Goal: Task Accomplishment & Management: Use online tool/utility

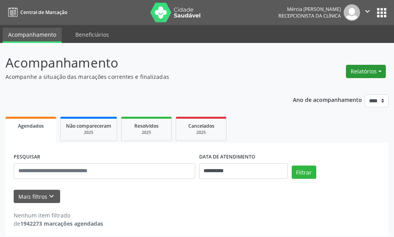
click at [355, 70] on button "Relatórios" at bounding box center [366, 71] width 40 height 13
click at [323, 89] on link "Agendamentos" at bounding box center [344, 88] width 84 height 11
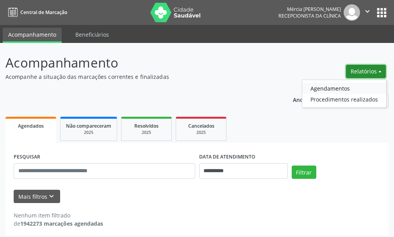
select select "*"
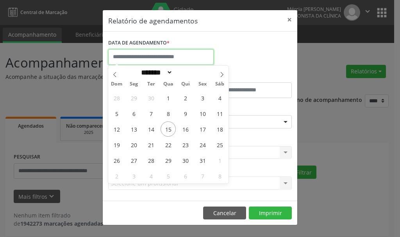
click at [144, 57] on input "text" at bounding box center [160, 57] width 105 height 16
click at [168, 146] on span "22" at bounding box center [167, 144] width 15 height 15
type input "**********"
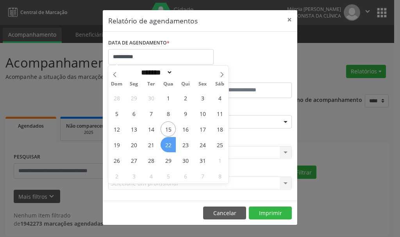
click at [168, 146] on span "22" at bounding box center [167, 144] width 15 height 15
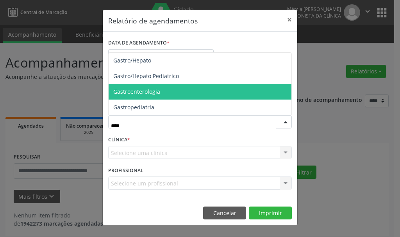
click at [141, 91] on span "Gastroenterologia" at bounding box center [136, 91] width 47 height 7
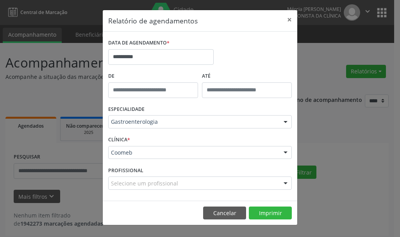
click at [285, 184] on div at bounding box center [286, 183] width 12 height 13
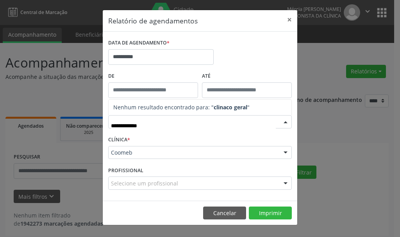
click at [127, 125] on input "**********" at bounding box center [193, 126] width 165 height 16
click at [127, 128] on input "**********" at bounding box center [193, 126] width 165 height 16
click at [128, 127] on input "**********" at bounding box center [193, 126] width 165 height 16
type input "*****"
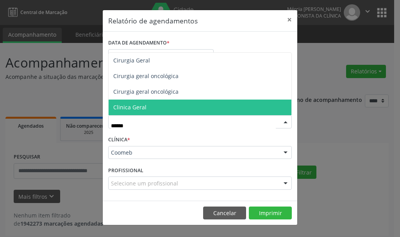
click at [129, 107] on span "Clinica Geral" at bounding box center [129, 106] width 33 height 7
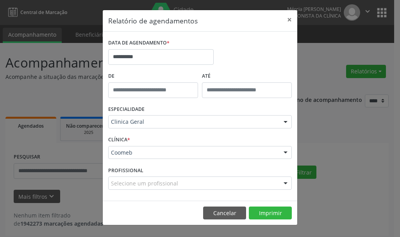
click at [253, 134] on div "CLÍNICA * Coomeb Coomeb Nenhum resultado encontrado para: " " Não há nenhuma op…" at bounding box center [199, 149] width 187 height 30
click at [285, 182] on div at bounding box center [286, 183] width 12 height 13
click at [290, 20] on button "×" at bounding box center [290, 19] width 16 height 19
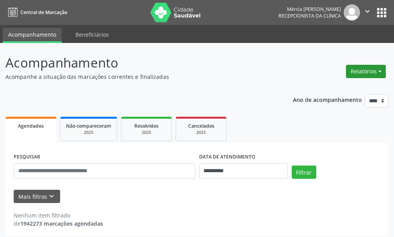
click at [359, 68] on button "Relatórios" at bounding box center [366, 71] width 40 height 13
click at [325, 89] on link "Agendamentos" at bounding box center [344, 88] width 84 height 11
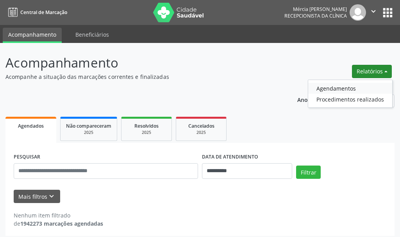
select select "*"
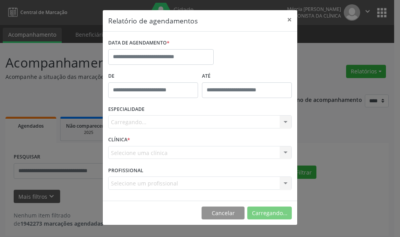
click at [325, 89] on div "Relatório de agendamentos × DATA DE AGENDAMENTO * De ATÉ ESPECIALIDADE [GEOGRAP…" at bounding box center [200, 118] width 400 height 237
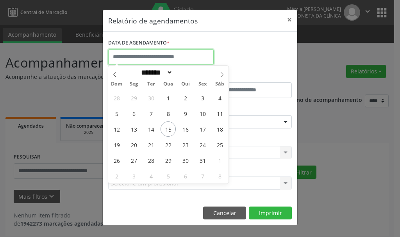
click at [140, 58] on input "text" at bounding box center [160, 57] width 105 height 16
click at [169, 144] on span "22" at bounding box center [167, 144] width 15 height 15
type input "**********"
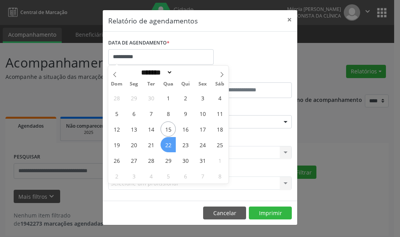
click at [170, 145] on span "22" at bounding box center [167, 144] width 15 height 15
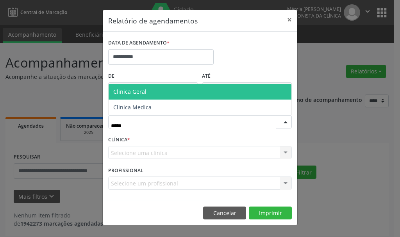
click at [140, 92] on span "Clinica Geral" at bounding box center [129, 91] width 33 height 7
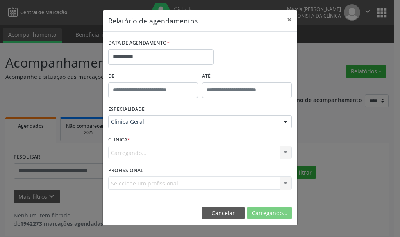
click at [140, 93] on form "**********" at bounding box center [200, 116] width 184 height 158
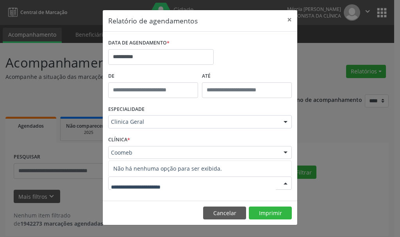
click at [286, 184] on div at bounding box center [286, 183] width 12 height 13
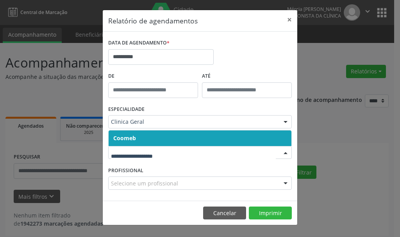
click at [285, 152] on div at bounding box center [286, 152] width 12 height 13
click at [123, 139] on span "Coomeb" at bounding box center [124, 137] width 23 height 7
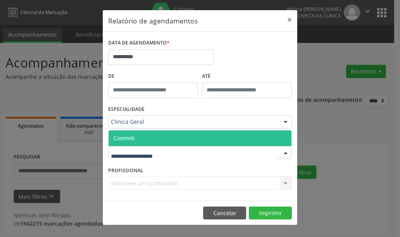
drag, startPoint x: 286, startPoint y: 151, endPoint x: 276, endPoint y: 148, distance: 10.1
click at [284, 150] on div at bounding box center [286, 152] width 12 height 13
click at [123, 137] on span "Coomeb" at bounding box center [123, 137] width 21 height 7
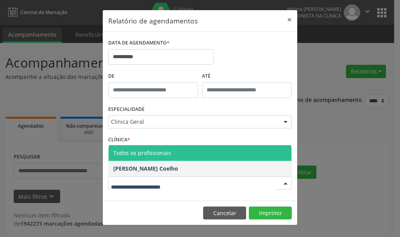
click at [286, 182] on div at bounding box center [286, 183] width 12 height 13
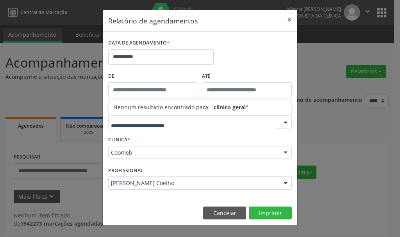
click at [286, 182] on div at bounding box center [286, 183] width 12 height 13
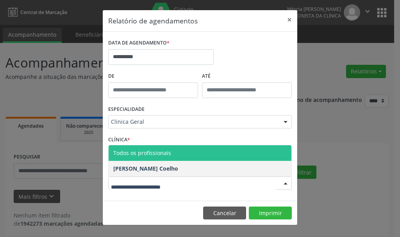
click at [346, 143] on div "**********" at bounding box center [200, 118] width 400 height 237
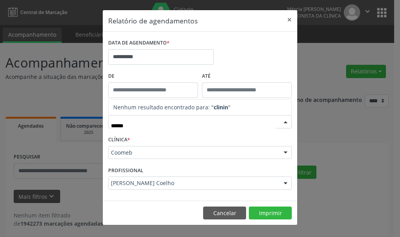
type input "*****"
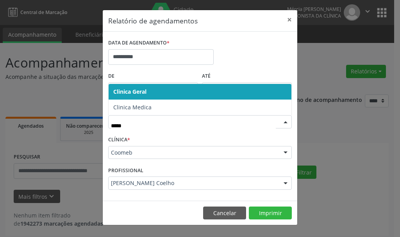
click at [129, 91] on span "Clinica Geral" at bounding box center [129, 91] width 33 height 7
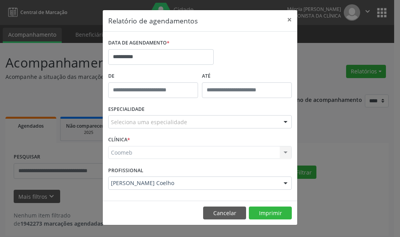
click at [337, 141] on div "**********" at bounding box center [200, 118] width 400 height 237
click at [284, 152] on div "Coomeb Coomeb Nenhum resultado encontrado para: " " Não há nenhuma opção para s…" at bounding box center [200, 152] width 184 height 13
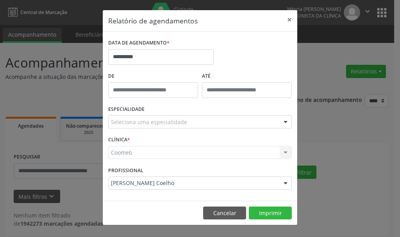
click at [284, 152] on div "Coomeb Coomeb Nenhum resultado encontrado para: " " Não há nenhuma opção para s…" at bounding box center [200, 152] width 184 height 13
click at [128, 150] on div "Coomeb Coomeb Nenhum resultado encontrado para: " " Não há nenhuma opção para s…" at bounding box center [200, 152] width 184 height 13
drag, startPoint x: 138, startPoint y: 154, endPoint x: 149, endPoint y: 152, distance: 11.1
click at [139, 154] on div "Coomeb Coomeb Nenhum resultado encontrado para: " " Não há nenhuma opção para s…" at bounding box center [200, 152] width 184 height 13
click at [285, 152] on div "Coomeb Coomeb Nenhum resultado encontrado para: " " Não há nenhuma opção para s…" at bounding box center [200, 152] width 184 height 13
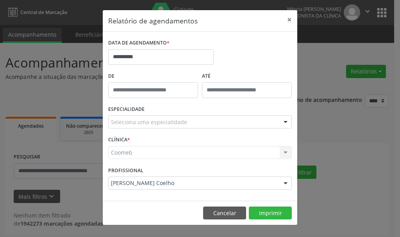
click at [285, 152] on div "Coomeb Coomeb Nenhum resultado encontrado para: " " Não há nenhuma opção para s…" at bounding box center [200, 152] width 184 height 13
click at [284, 152] on div "Coomeb Coomeb Nenhum resultado encontrado para: " " Não há nenhuma opção para s…" at bounding box center [200, 152] width 184 height 13
click at [283, 152] on div "Coomeb Coomeb Nenhum resultado encontrado para: " " Não há nenhuma opção para s…" at bounding box center [200, 152] width 184 height 13
click at [289, 18] on button "×" at bounding box center [290, 19] width 16 height 19
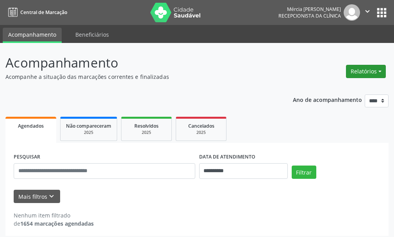
click at [359, 70] on button "Relatórios" at bounding box center [366, 71] width 40 height 13
click at [321, 86] on link "Agendamentos" at bounding box center [344, 88] width 84 height 11
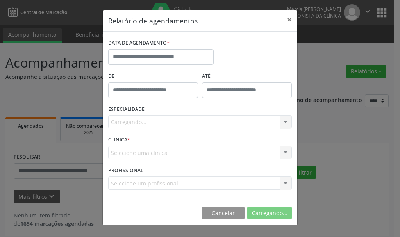
click at [321, 86] on div "Relatório de agendamentos × DATA DE AGENDAMENTO * De ATÉ ESPECIALIDADE [GEOGRAP…" at bounding box center [200, 118] width 400 height 237
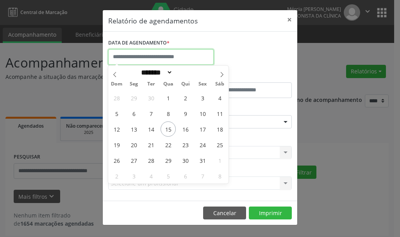
click at [152, 53] on input "text" at bounding box center [160, 57] width 105 height 16
click at [167, 144] on span "22" at bounding box center [167, 144] width 15 height 15
type input "**********"
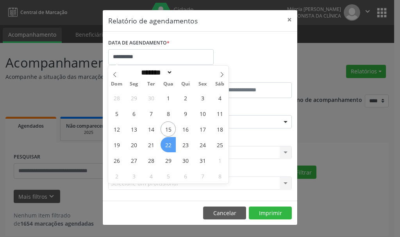
click at [167, 144] on span "22" at bounding box center [167, 144] width 15 height 15
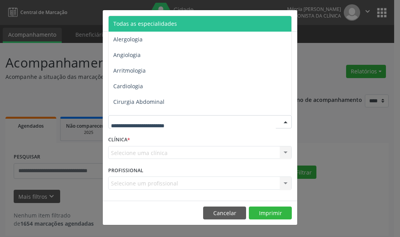
click at [285, 122] on div at bounding box center [286, 122] width 12 height 13
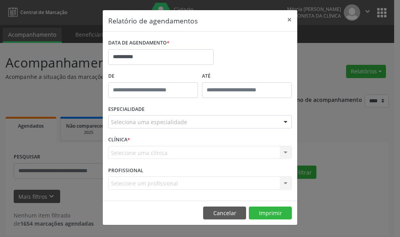
click at [285, 152] on div "Selecione uma clínica Nenhum resultado encontrado para: " " Não há nenhuma opçã…" at bounding box center [200, 152] width 184 height 13
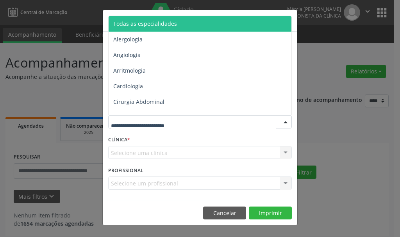
click at [284, 121] on div at bounding box center [286, 122] width 12 height 13
click at [127, 152] on div "Selecione uma clínica Nenhum resultado encontrado para: " " Não há nenhuma opçã…" at bounding box center [200, 152] width 184 height 13
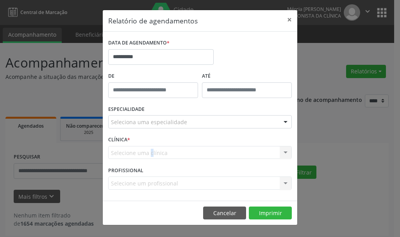
click at [120, 152] on div "Selecione uma clínica Nenhum resultado encontrado para: " " Não há nenhuma opçã…" at bounding box center [200, 152] width 184 height 13
click at [126, 152] on div "Selecione uma clínica Nenhum resultado encontrado para: " " Não há nenhuma opçã…" at bounding box center [200, 152] width 184 height 13
click at [133, 152] on div "Selecione uma clínica Nenhum resultado encontrado para: " " Não há nenhuma opçã…" at bounding box center [200, 152] width 184 height 13
drag, startPoint x: 135, startPoint y: 152, endPoint x: 158, endPoint y: 145, distance: 23.7
click at [139, 151] on div "Selecione uma clínica Nenhum resultado encontrado para: " " Não há nenhuma opçã…" at bounding box center [200, 152] width 184 height 13
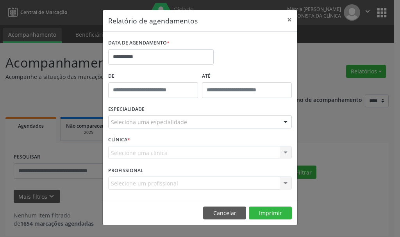
click at [283, 152] on div "Selecione uma clínica Nenhum resultado encontrado para: " " Não há nenhuma opçã…" at bounding box center [200, 152] width 184 height 13
click at [286, 121] on div at bounding box center [286, 122] width 12 height 13
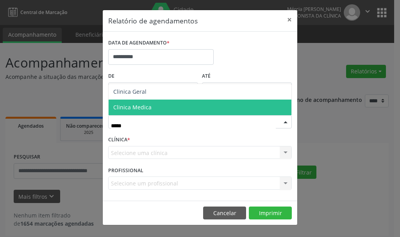
type input "******"
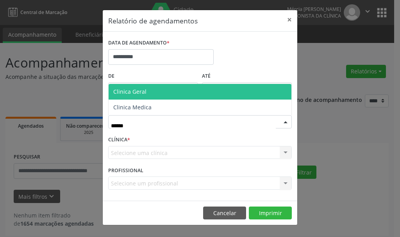
click at [135, 91] on span "Clinica Geral" at bounding box center [129, 91] width 33 height 7
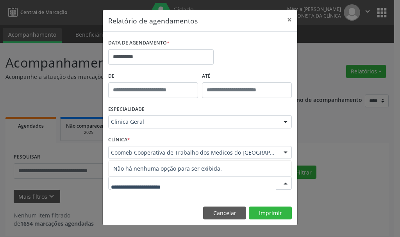
click at [285, 182] on div at bounding box center [286, 183] width 12 height 13
click at [285, 183] on div at bounding box center [286, 183] width 12 height 13
click at [284, 183] on div at bounding box center [286, 183] width 12 height 13
click at [285, 184] on div at bounding box center [286, 183] width 12 height 13
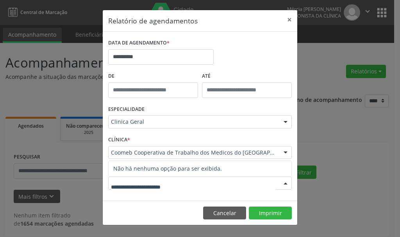
click at [285, 184] on div at bounding box center [286, 183] width 12 height 13
type input "*"
click at [290, 19] on button "×" at bounding box center [290, 19] width 16 height 19
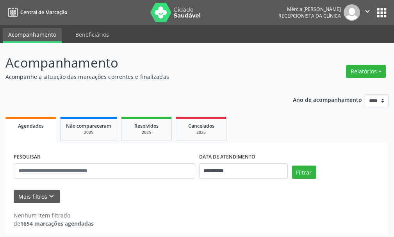
drag, startPoint x: 399, startPoint y: 4, endPoint x: 180, endPoint y: 80, distance: 232.5
click at [180, 80] on p "Acompanhe a situação das marcações correntes e finalizadas" at bounding box center [139, 77] width 268 height 8
click at [367, 11] on icon "" at bounding box center [367, 11] width 9 height 9
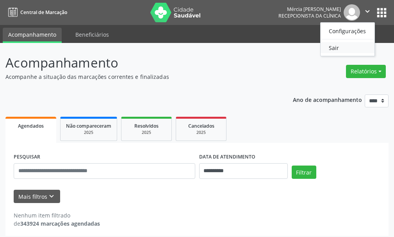
click at [331, 48] on link "Sair" at bounding box center [348, 47] width 54 height 11
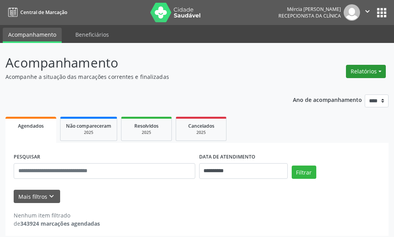
click at [359, 71] on button "Relatórios" at bounding box center [366, 71] width 40 height 13
click at [326, 87] on link "Agendamentos" at bounding box center [344, 88] width 84 height 11
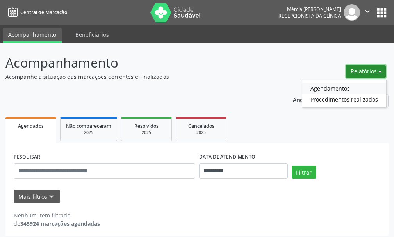
select select "*"
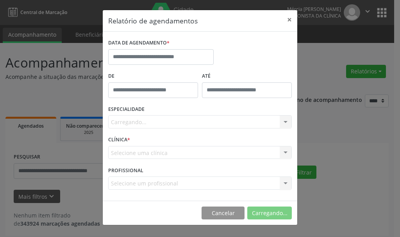
click at [326, 87] on div "Relatório de agendamentos × DATA DE AGENDAMENTO * De ATÉ ESPECIALIDADE [GEOGRAP…" at bounding box center [200, 118] width 400 height 237
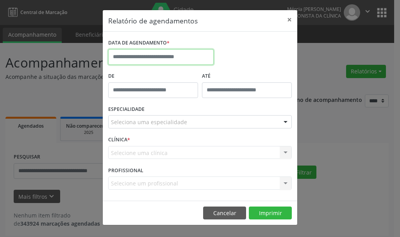
click at [163, 55] on input "text" at bounding box center [160, 57] width 105 height 16
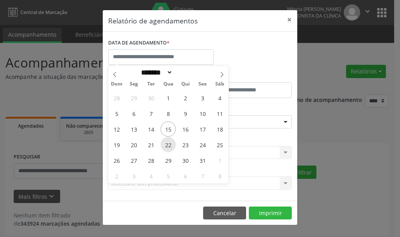
click at [170, 143] on span "22" at bounding box center [167, 144] width 15 height 15
type input "**********"
click at [169, 143] on span "22" at bounding box center [167, 144] width 15 height 15
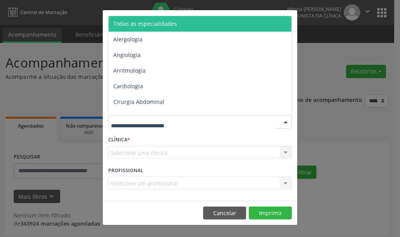
click at [285, 121] on div at bounding box center [286, 122] width 12 height 13
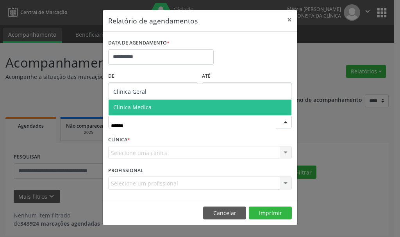
type input "*******"
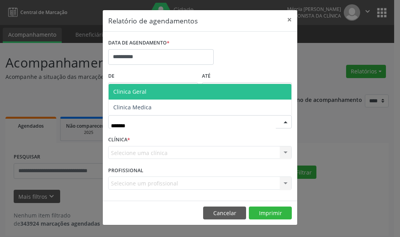
click at [138, 91] on span "Clinica Geral" at bounding box center [129, 91] width 33 height 7
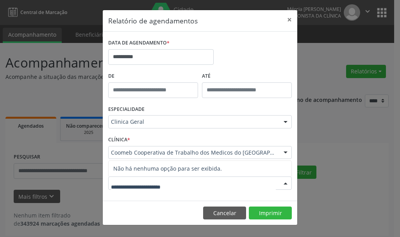
click at [286, 182] on div at bounding box center [286, 183] width 12 height 13
click at [289, 20] on button "×" at bounding box center [290, 19] width 16 height 19
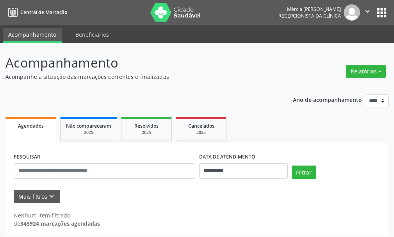
click at [366, 11] on icon "" at bounding box center [367, 11] width 9 height 9
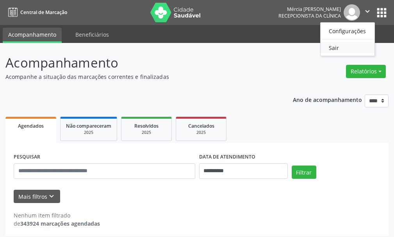
click at [333, 47] on link "Sair" at bounding box center [348, 47] width 54 height 11
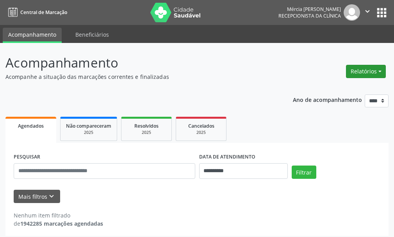
click at [358, 72] on button "Relatórios" at bounding box center [366, 71] width 40 height 13
click at [326, 88] on link "Agendamentos" at bounding box center [344, 88] width 84 height 11
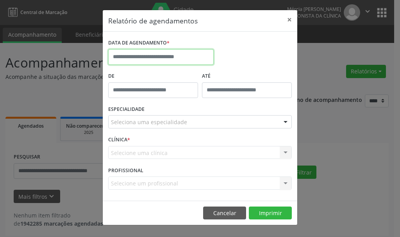
click at [147, 56] on input "text" at bounding box center [160, 57] width 105 height 16
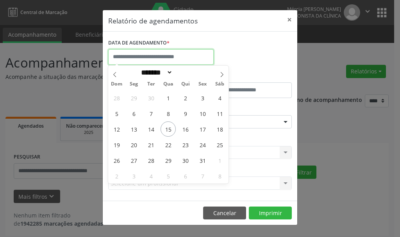
click at [146, 56] on input "text" at bounding box center [160, 57] width 105 height 16
click at [167, 146] on span "22" at bounding box center [167, 144] width 15 height 15
type input "**********"
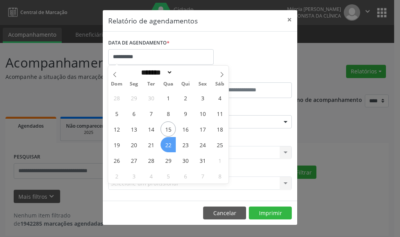
click at [167, 146] on span "22" at bounding box center [167, 144] width 15 height 15
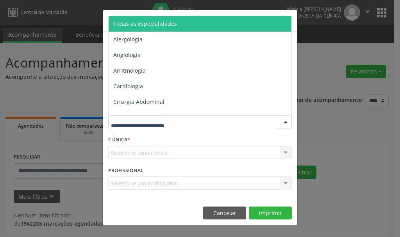
drag, startPoint x: 125, startPoint y: 121, endPoint x: 131, endPoint y: 121, distance: 5.9
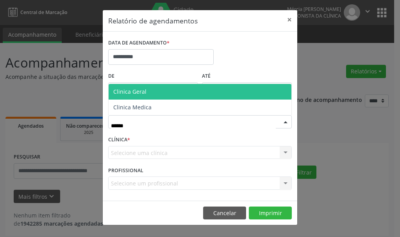
type input "*******"
drag, startPoint x: 133, startPoint y: 91, endPoint x: 108, endPoint y: 118, distance: 36.2
click at [133, 94] on span "Clinica Geral" at bounding box center [129, 91] width 33 height 7
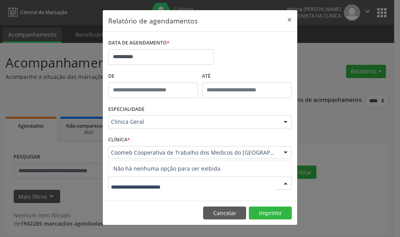
click at [285, 183] on div at bounding box center [286, 183] width 12 height 13
click at [147, 57] on input "**********" at bounding box center [160, 57] width 105 height 16
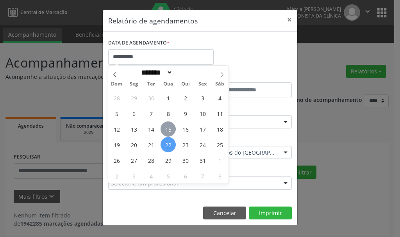
click at [168, 128] on span "15" at bounding box center [167, 128] width 15 height 15
type input "**********"
click at [169, 128] on span "15" at bounding box center [167, 128] width 15 height 15
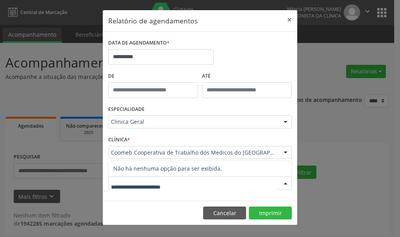
click at [286, 182] on div at bounding box center [286, 183] width 12 height 13
click at [287, 20] on button "×" at bounding box center [290, 19] width 16 height 19
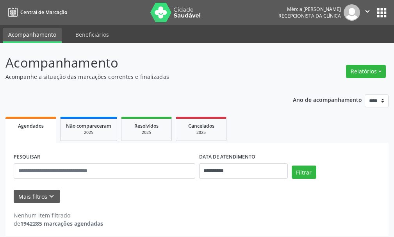
click at [367, 11] on icon "" at bounding box center [367, 11] width 9 height 9
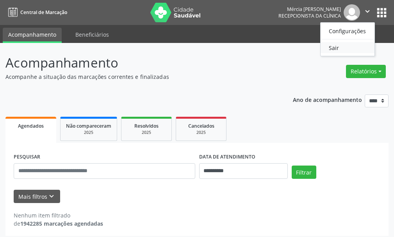
click at [333, 48] on link "Sair" at bounding box center [348, 47] width 54 height 11
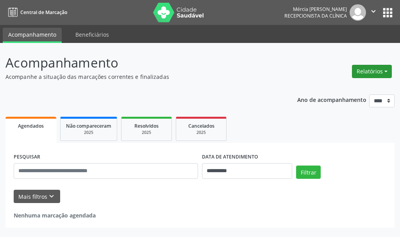
click at [369, 70] on button "Relatórios" at bounding box center [372, 71] width 40 height 13
click at [332, 88] on link "Agendamentos" at bounding box center [350, 88] width 84 height 11
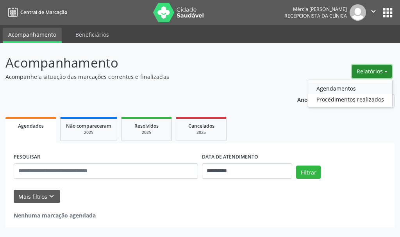
select select "*"
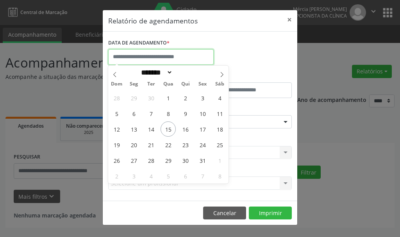
click at [137, 55] on input "text" at bounding box center [160, 57] width 105 height 16
click at [168, 127] on span "15" at bounding box center [167, 128] width 15 height 15
type input "**********"
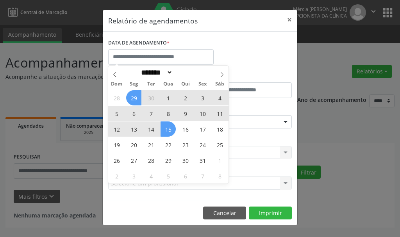
click at [328, 131] on div "Relatório de agendamentos × DATA DE AGENDAMENTO * De ATÉ ESPECIALIDADE Selecion…" at bounding box center [200, 118] width 400 height 237
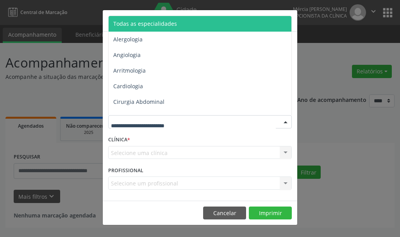
click at [284, 121] on div at bounding box center [286, 122] width 12 height 13
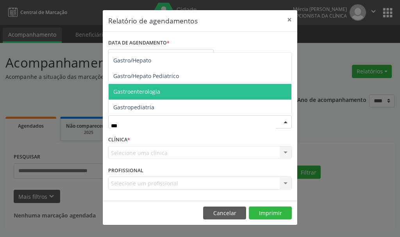
click at [135, 91] on span "Gastroenterologia" at bounding box center [136, 91] width 47 height 7
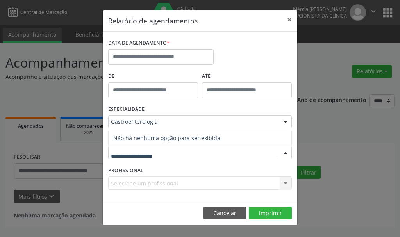
click at [284, 153] on div at bounding box center [286, 152] width 12 height 13
click at [285, 153] on div at bounding box center [286, 152] width 12 height 13
click at [284, 183] on div "Selecione um profissional Nenhum resultado encontrado para: " " Não há nenhuma …" at bounding box center [200, 183] width 184 height 13
click at [177, 152] on div at bounding box center [200, 152] width 184 height 13
drag, startPoint x: 346, startPoint y: 123, endPoint x: 326, endPoint y: 141, distance: 26.5
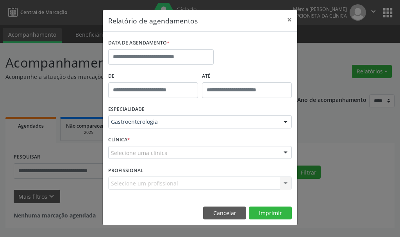
click at [346, 123] on div "Relatório de agendamentos × DATA DE AGENDAMENTO * De ATÉ ESPECIALIDADE Gastroen…" at bounding box center [200, 118] width 400 height 237
click at [286, 181] on div "Selecione um profissional Nenhum resultado encontrado para: " " Não há nenhuma …" at bounding box center [200, 183] width 184 height 13
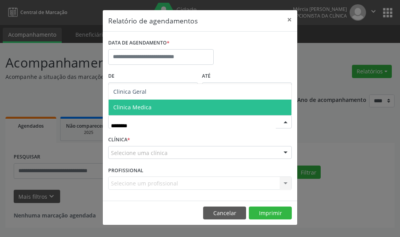
type input "*********"
drag, startPoint x: 132, startPoint y: 110, endPoint x: 137, endPoint y: 114, distance: 6.4
click at [136, 114] on span "Clinica Geral" at bounding box center [200, 108] width 183 height 16
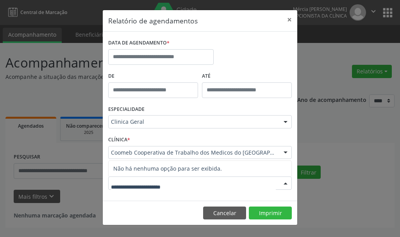
click at [284, 182] on div at bounding box center [286, 183] width 12 height 13
type input "*"
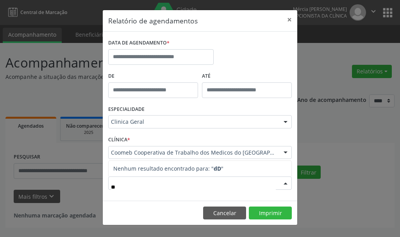
type input "*"
type input "**********"
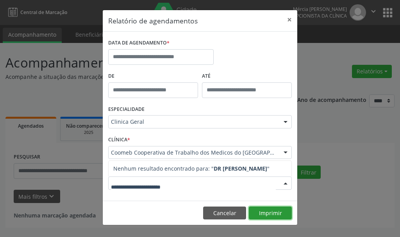
click at [266, 211] on button "Imprimir" at bounding box center [270, 213] width 43 height 13
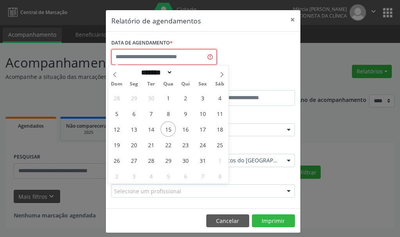
click at [155, 57] on input "text" at bounding box center [163, 57] width 105 height 16
click at [168, 128] on span "15" at bounding box center [167, 128] width 15 height 15
type input "**********"
click at [168, 128] on span "15" at bounding box center [167, 128] width 15 height 15
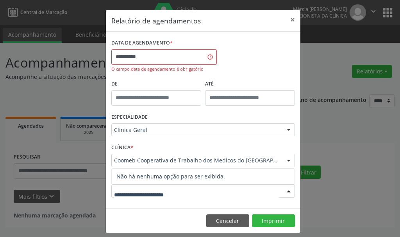
click at [285, 189] on div at bounding box center [289, 191] width 12 height 13
click at [135, 194] on input "text" at bounding box center [196, 195] width 165 height 16
click at [285, 191] on div at bounding box center [289, 191] width 12 height 13
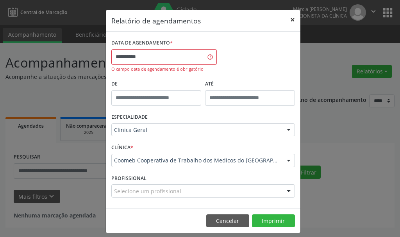
click at [290, 20] on button "×" at bounding box center [293, 19] width 16 height 19
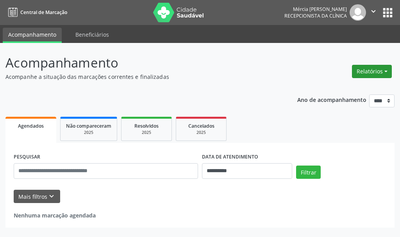
click at [365, 71] on button "Relatórios" at bounding box center [372, 71] width 40 height 13
click at [328, 88] on link "Agendamentos" at bounding box center [350, 88] width 84 height 11
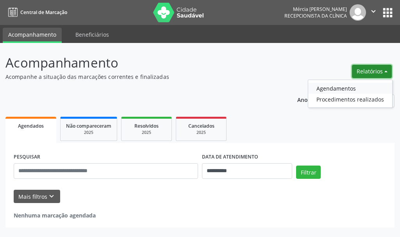
select select "*"
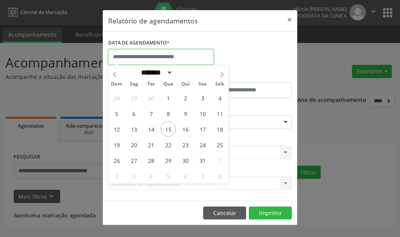
click at [146, 55] on input "text" at bounding box center [160, 57] width 105 height 16
click at [168, 143] on span "22" at bounding box center [167, 144] width 15 height 15
type input "**********"
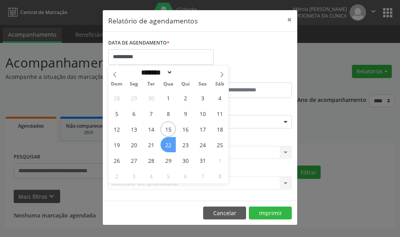
click at [168, 143] on span "22" at bounding box center [167, 144] width 15 height 15
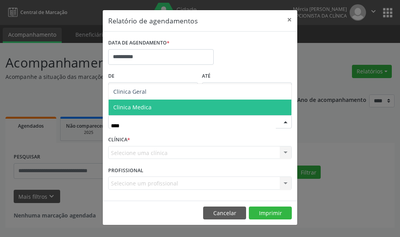
click at [130, 107] on span "Clinica Medica" at bounding box center [132, 106] width 38 height 7
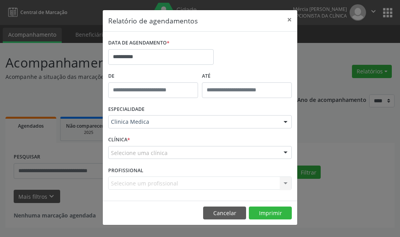
click at [286, 183] on div "Selecione um profissional Nenhum resultado encontrado para: " " Não há nenhuma …" at bounding box center [200, 183] width 184 height 13
click at [285, 183] on div "Selecione um profissional Nenhum resultado encontrado para: " " Não há nenhuma …" at bounding box center [200, 183] width 184 height 13
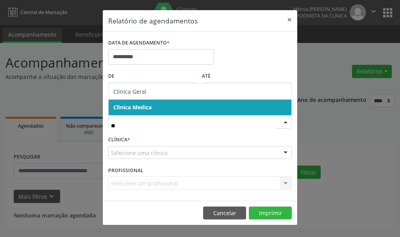
type input "***"
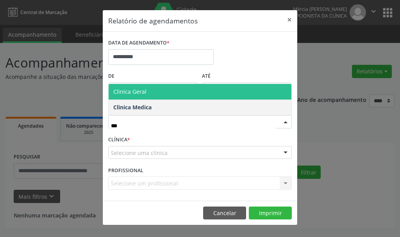
click at [130, 91] on span "Clinica Geral" at bounding box center [129, 91] width 33 height 7
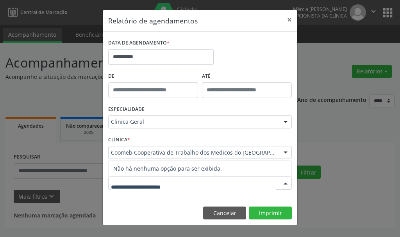
click at [285, 184] on div at bounding box center [286, 183] width 12 height 13
click at [285, 183] on div at bounding box center [286, 183] width 12 height 13
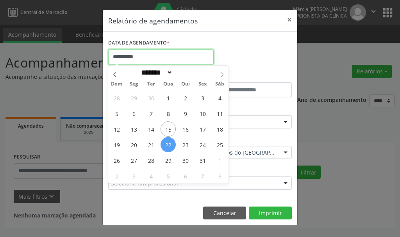
click at [160, 55] on input "**********" at bounding box center [160, 57] width 105 height 16
click at [169, 128] on span "15" at bounding box center [167, 128] width 15 height 15
type input "**********"
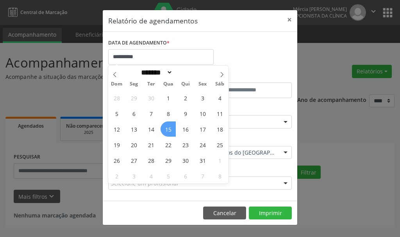
click at [169, 128] on span "15" at bounding box center [167, 128] width 15 height 15
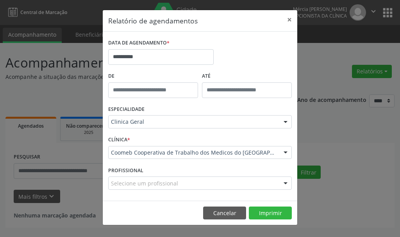
click at [286, 182] on div at bounding box center [286, 183] width 12 height 13
click at [290, 19] on button "×" at bounding box center [290, 19] width 16 height 19
